Goal: Check status: Check status

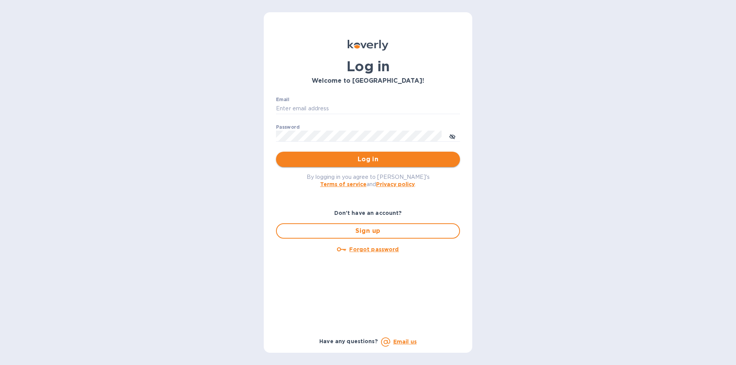
type input "[EMAIL_ADDRESS][DOMAIN_NAME]"
click at [384, 159] on span "Log in" at bounding box center [368, 159] width 172 height 9
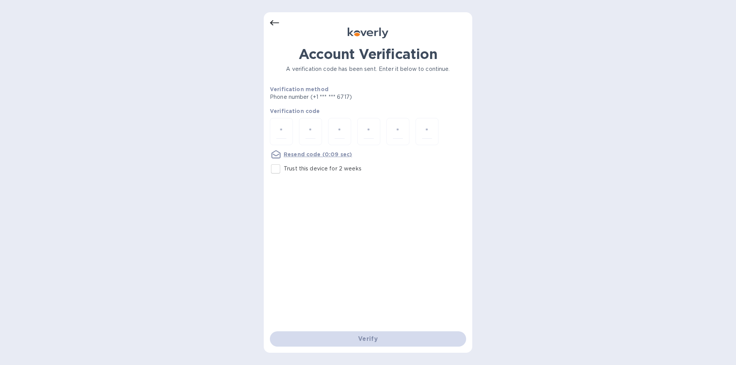
click at [275, 170] on input "Trust this device for 2 weeks" at bounding box center [275, 169] width 16 height 16
checkbox input "true"
click at [283, 130] on input "number" at bounding box center [281, 132] width 10 height 14
type input "5"
type input "2"
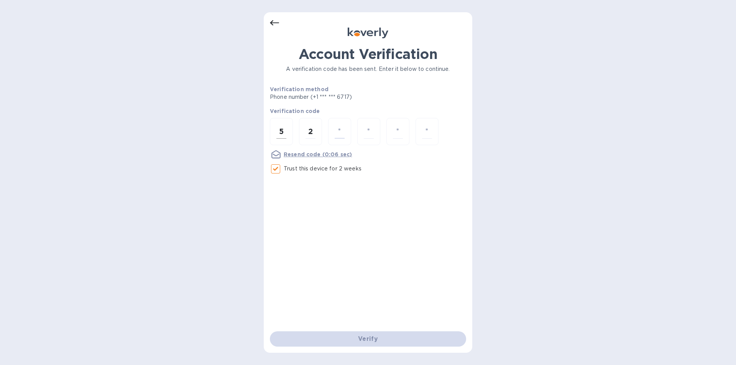
type input "6"
type input "7"
type input "6"
type input "5"
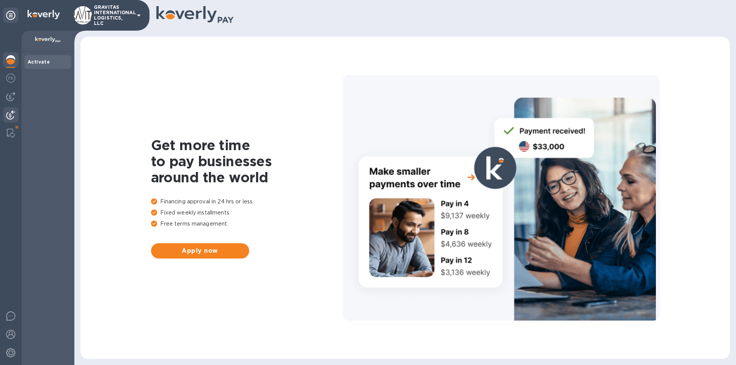
click at [13, 112] on img at bounding box center [10, 114] width 9 height 9
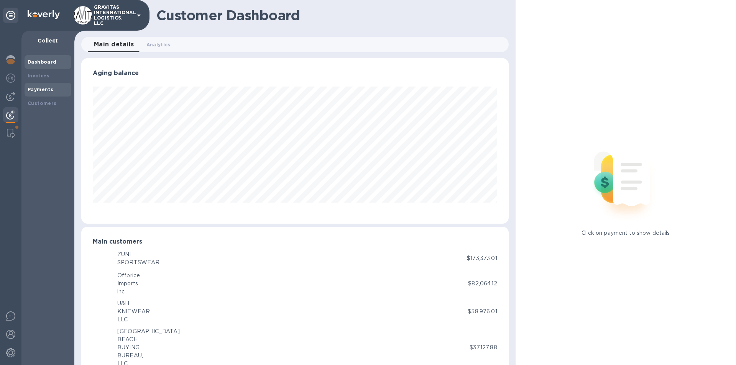
scroll to position [383002, 382743]
click at [52, 87] on div "Payments" at bounding box center [48, 90] width 41 height 8
